Goal: Task Accomplishment & Management: Use online tool/utility

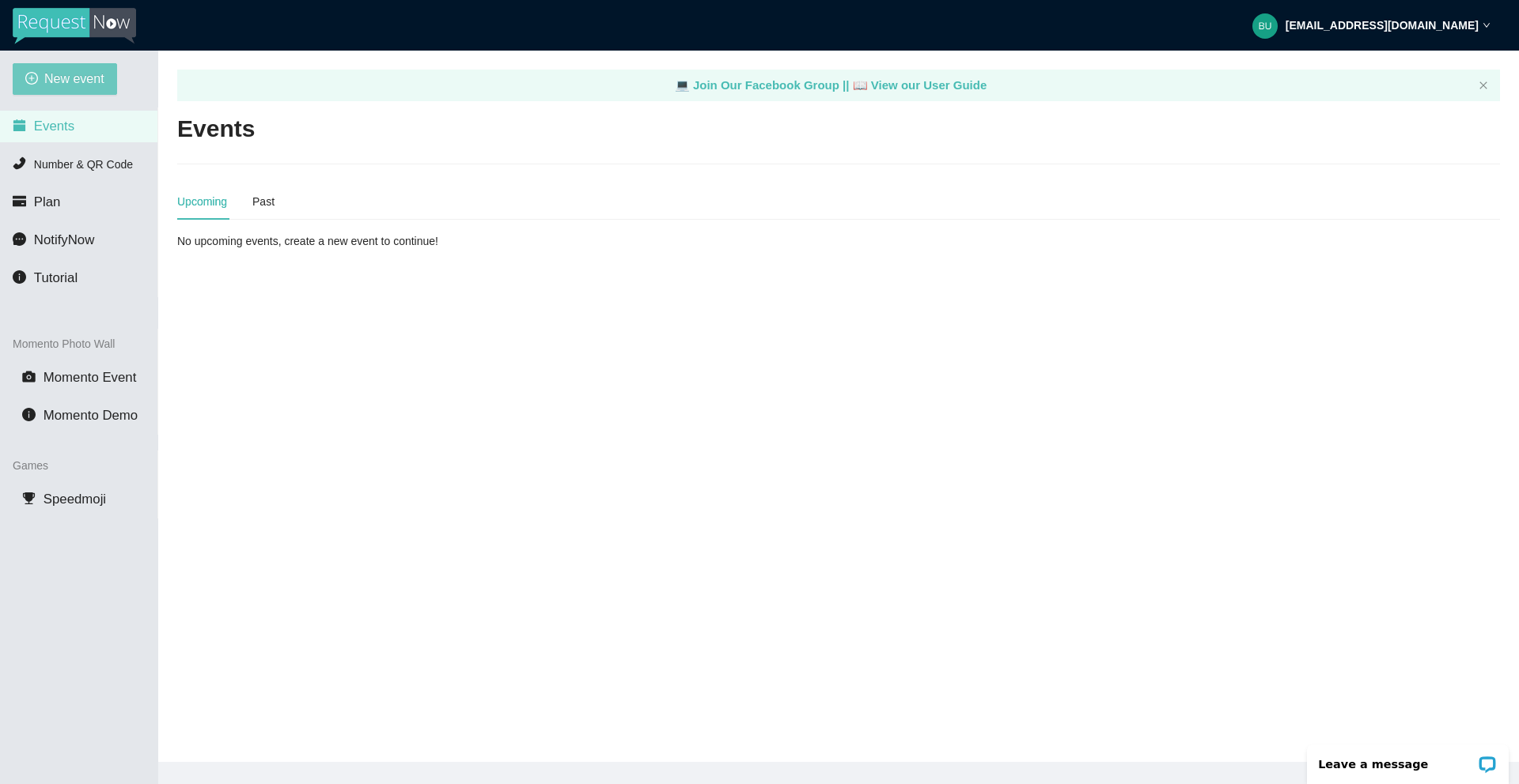
click at [80, 81] on span "New event" at bounding box center [74, 79] width 60 height 20
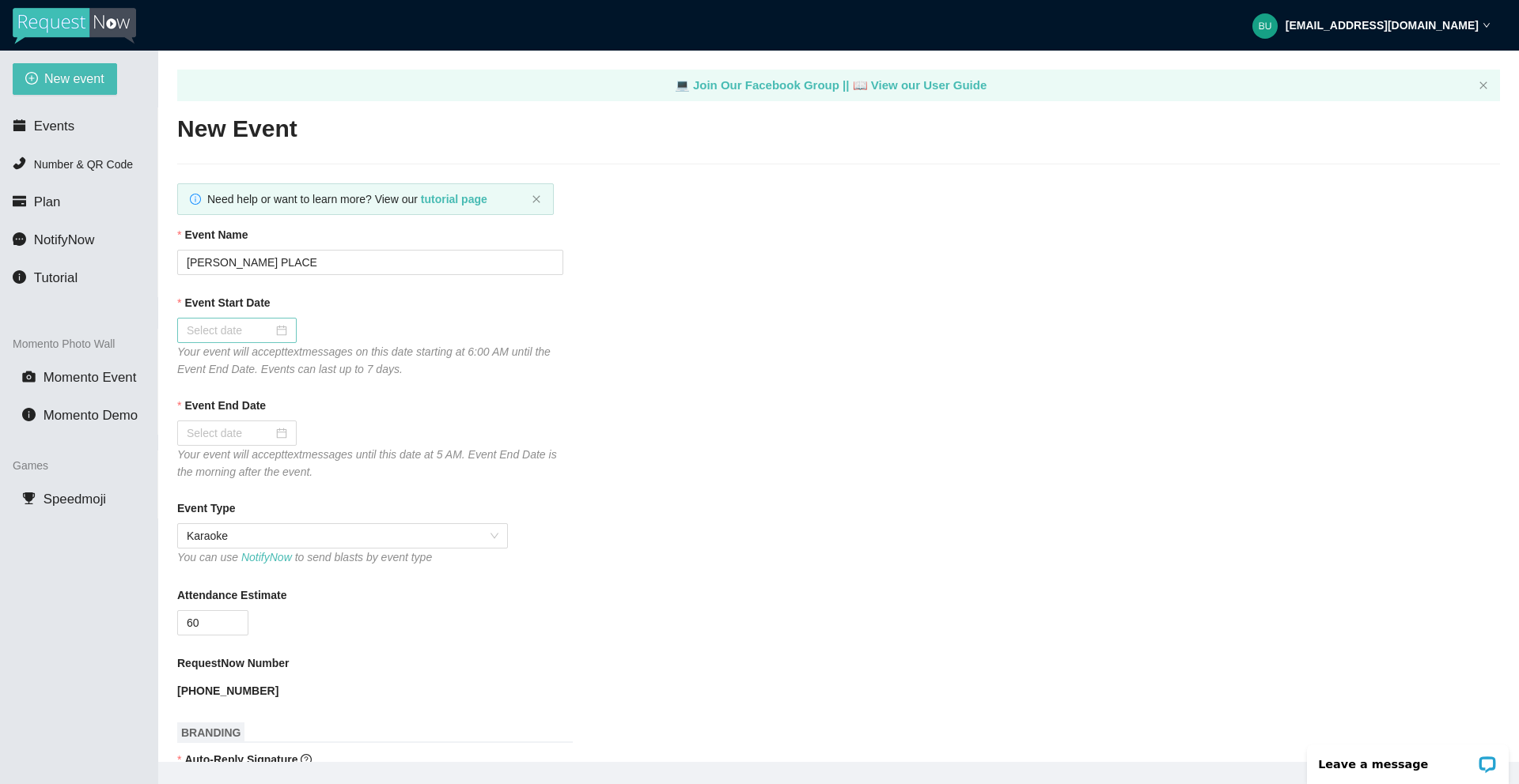
click at [268, 332] on div at bounding box center [236, 331] width 100 height 18
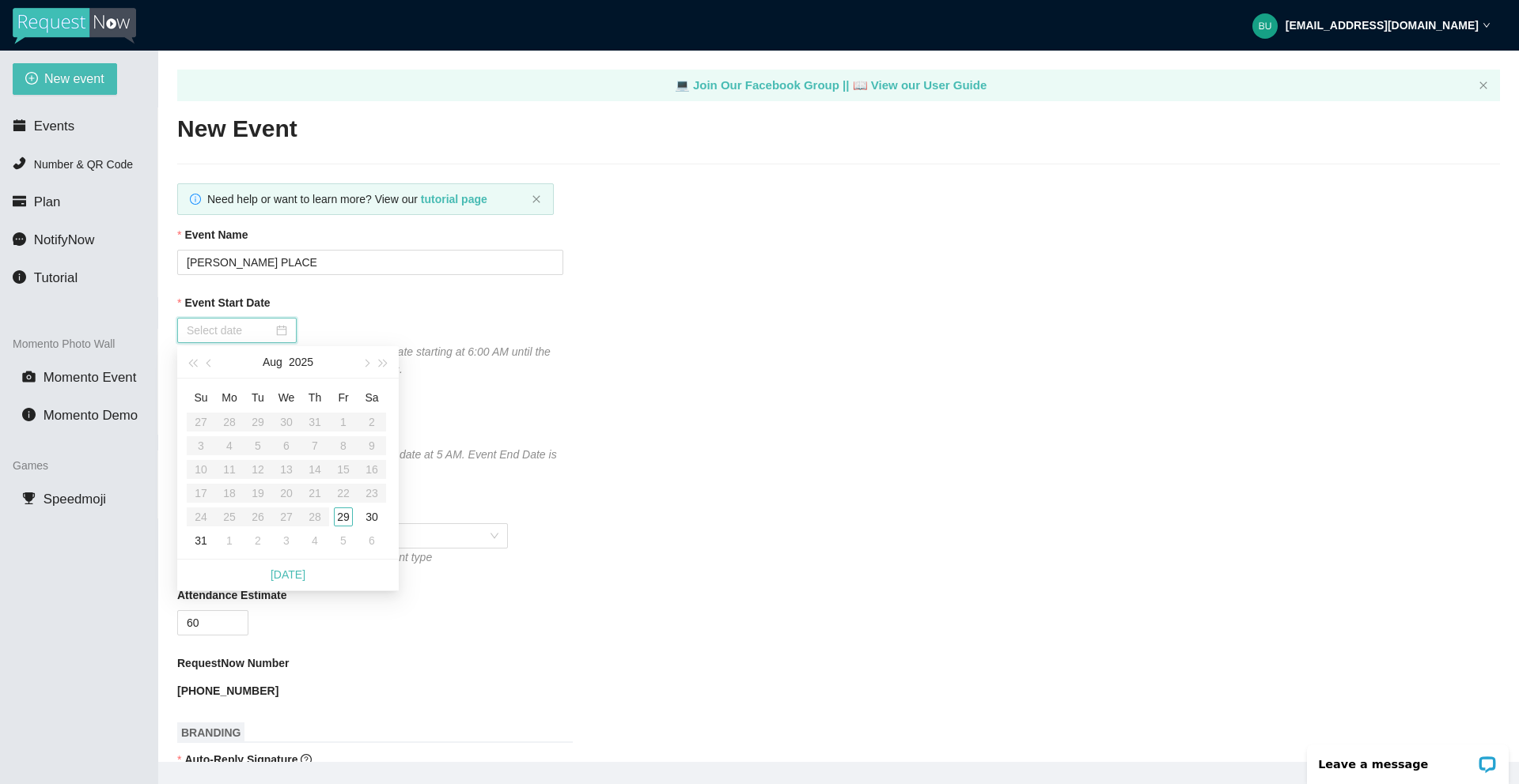
type input "[DATE]"
click at [345, 521] on div "29" at bounding box center [342, 517] width 19 height 19
type input "[DATE]"
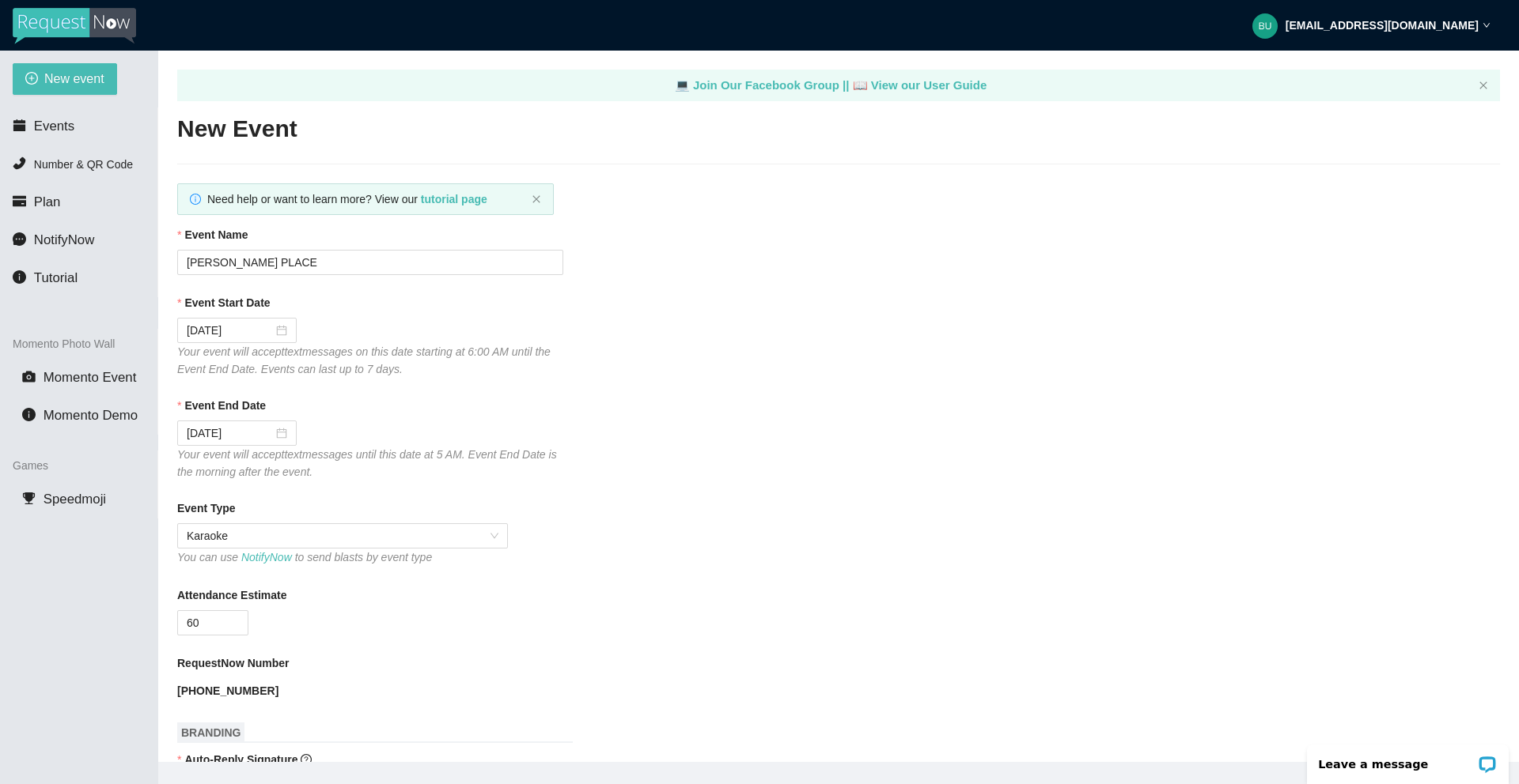
click at [556, 624] on div "60" at bounding box center [371, 623] width 386 height 25
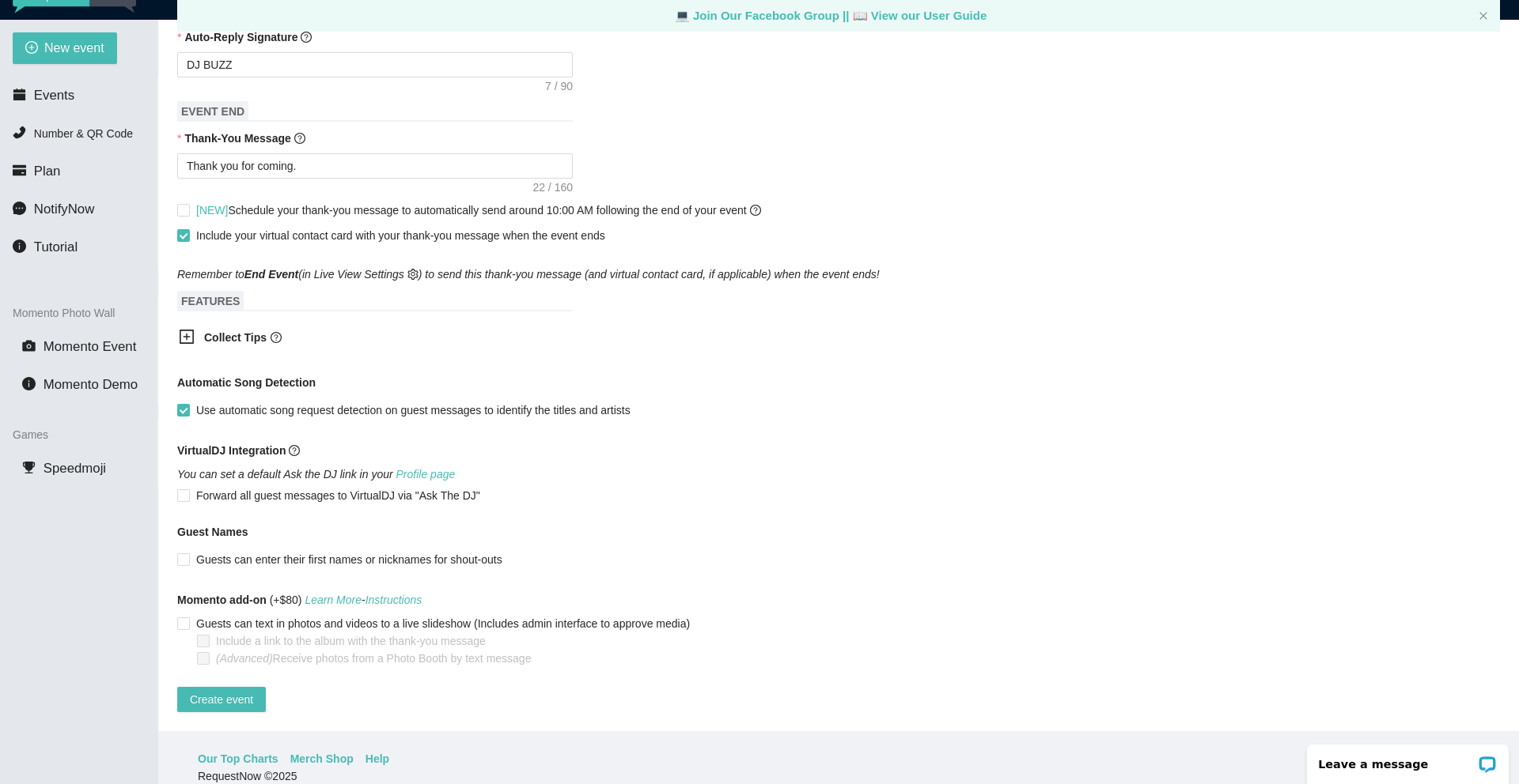
scroll to position [51, 0]
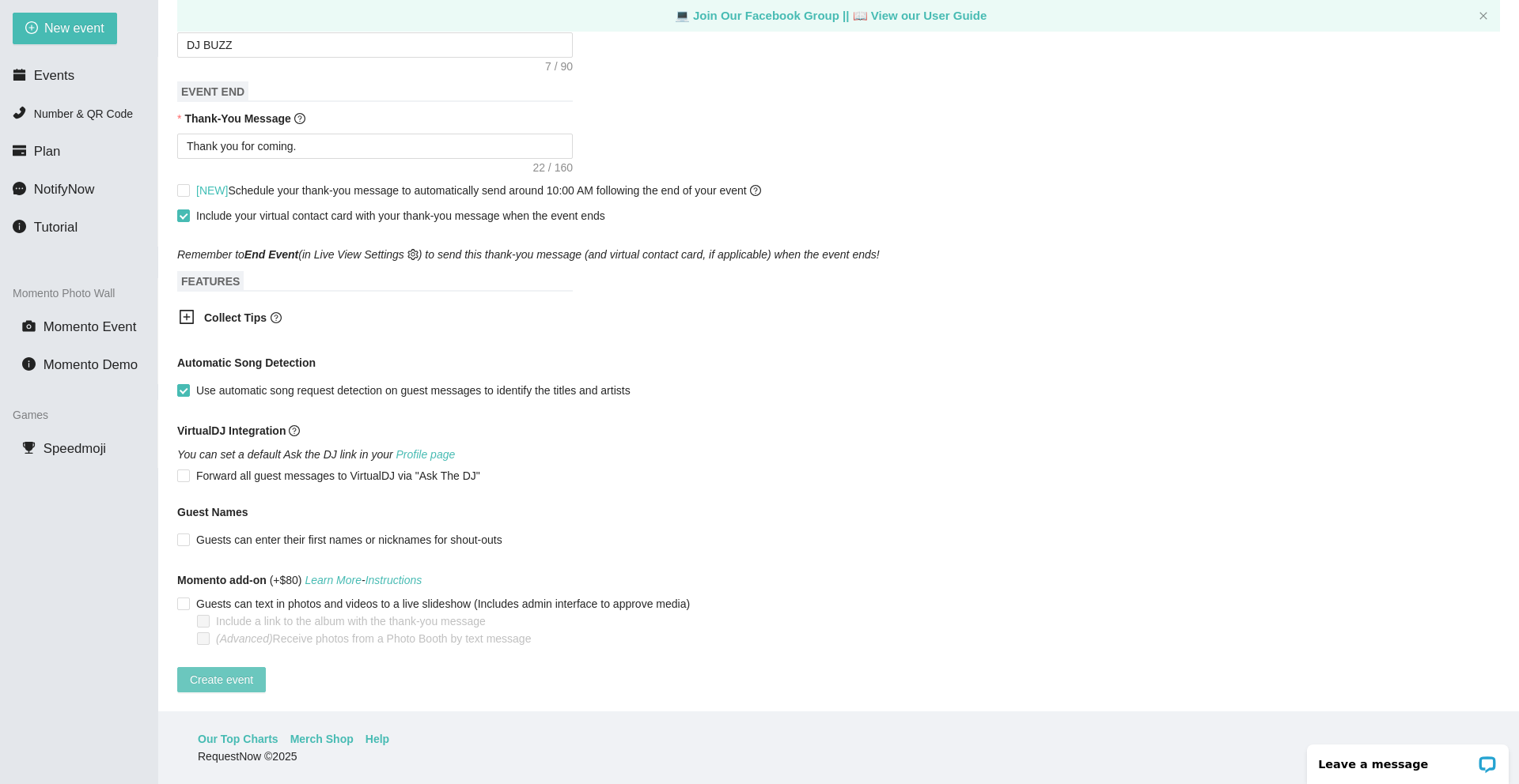
click at [232, 671] on span "Create event" at bounding box center [221, 680] width 63 height 18
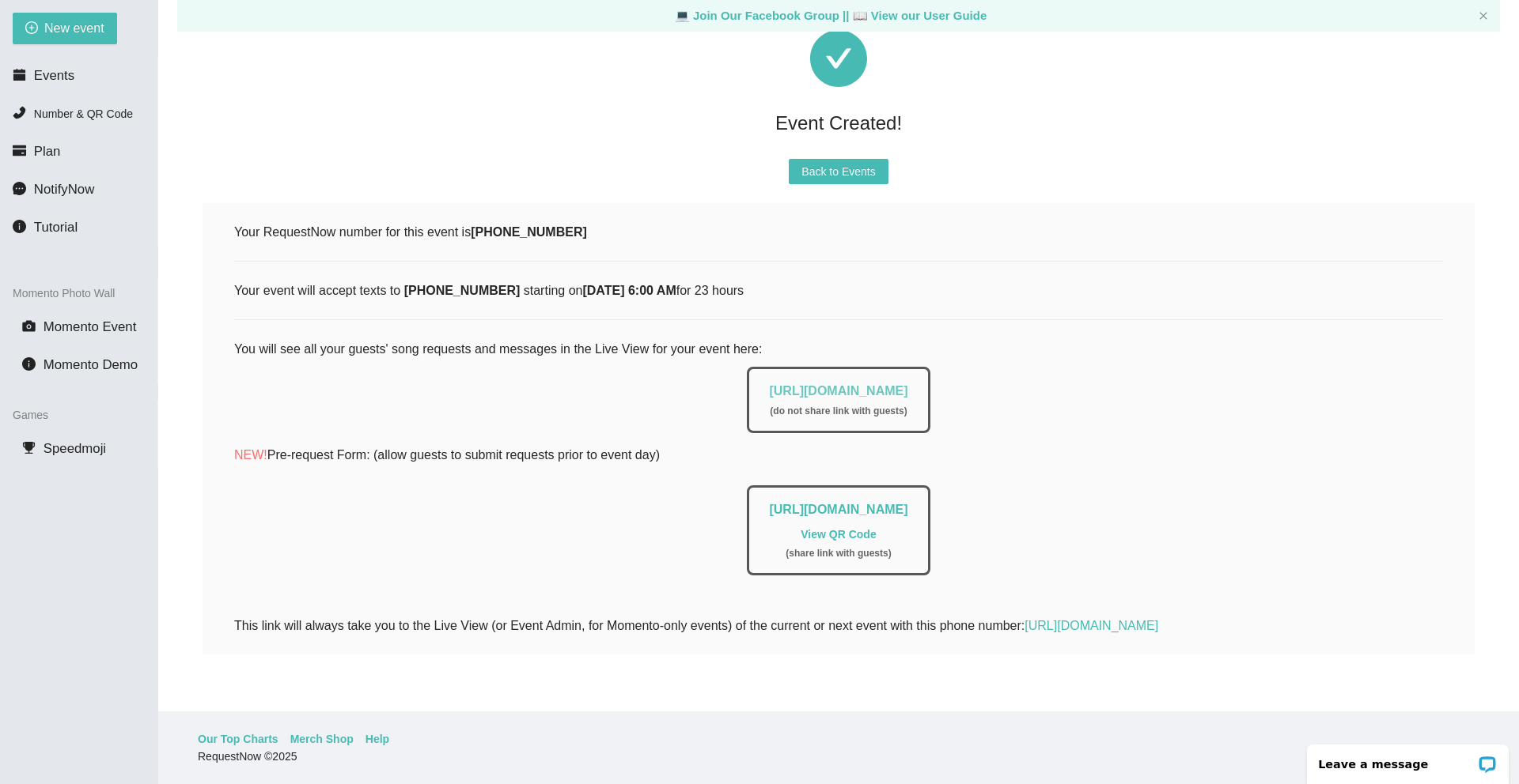
click at [807, 384] on link "[URL][DOMAIN_NAME]" at bounding box center [838, 391] width 139 height 14
